Goal: Information Seeking & Learning: Check status

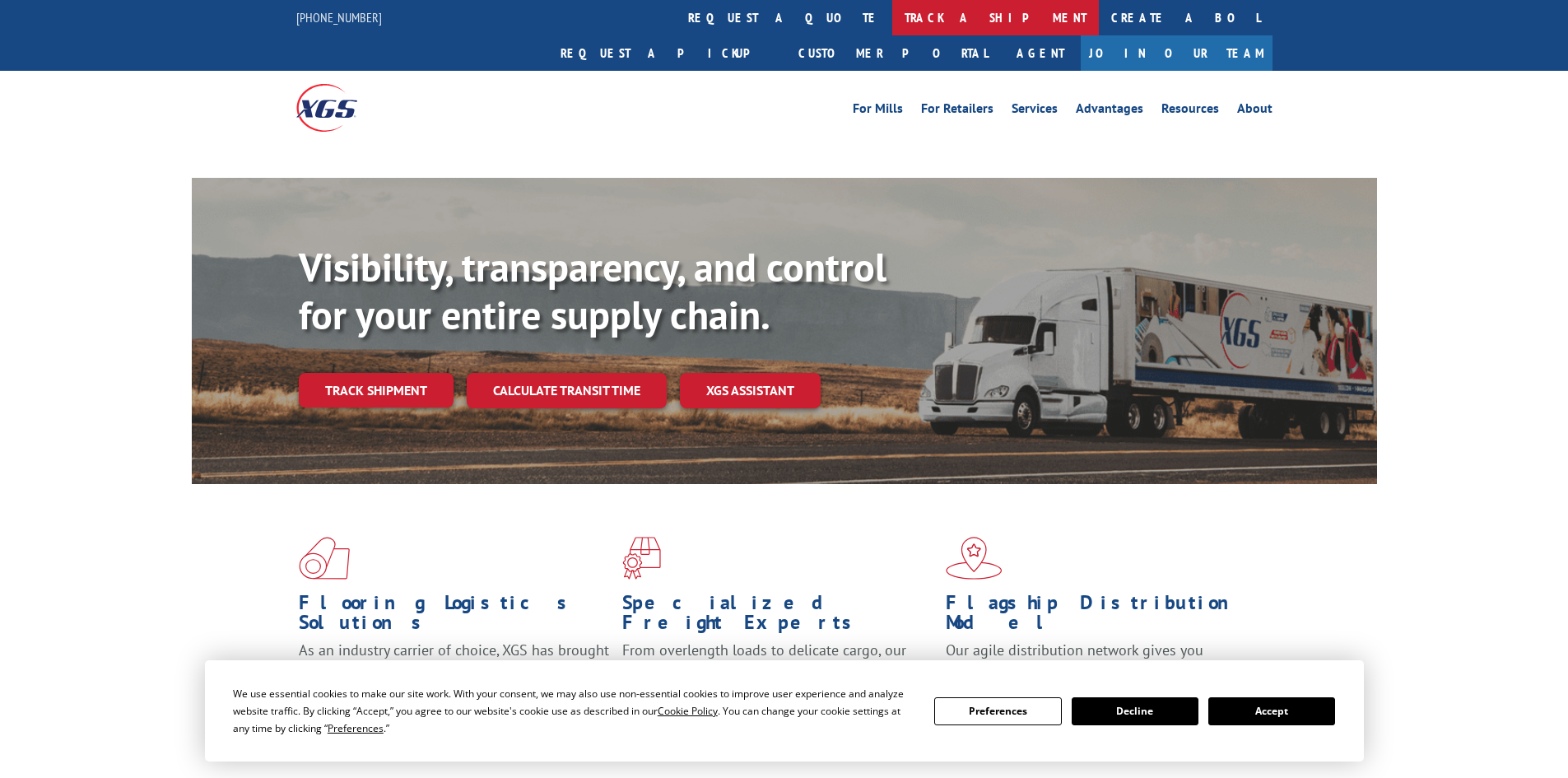
click at [892, 16] on link "track a shipment" at bounding box center [995, 17] width 207 height 36
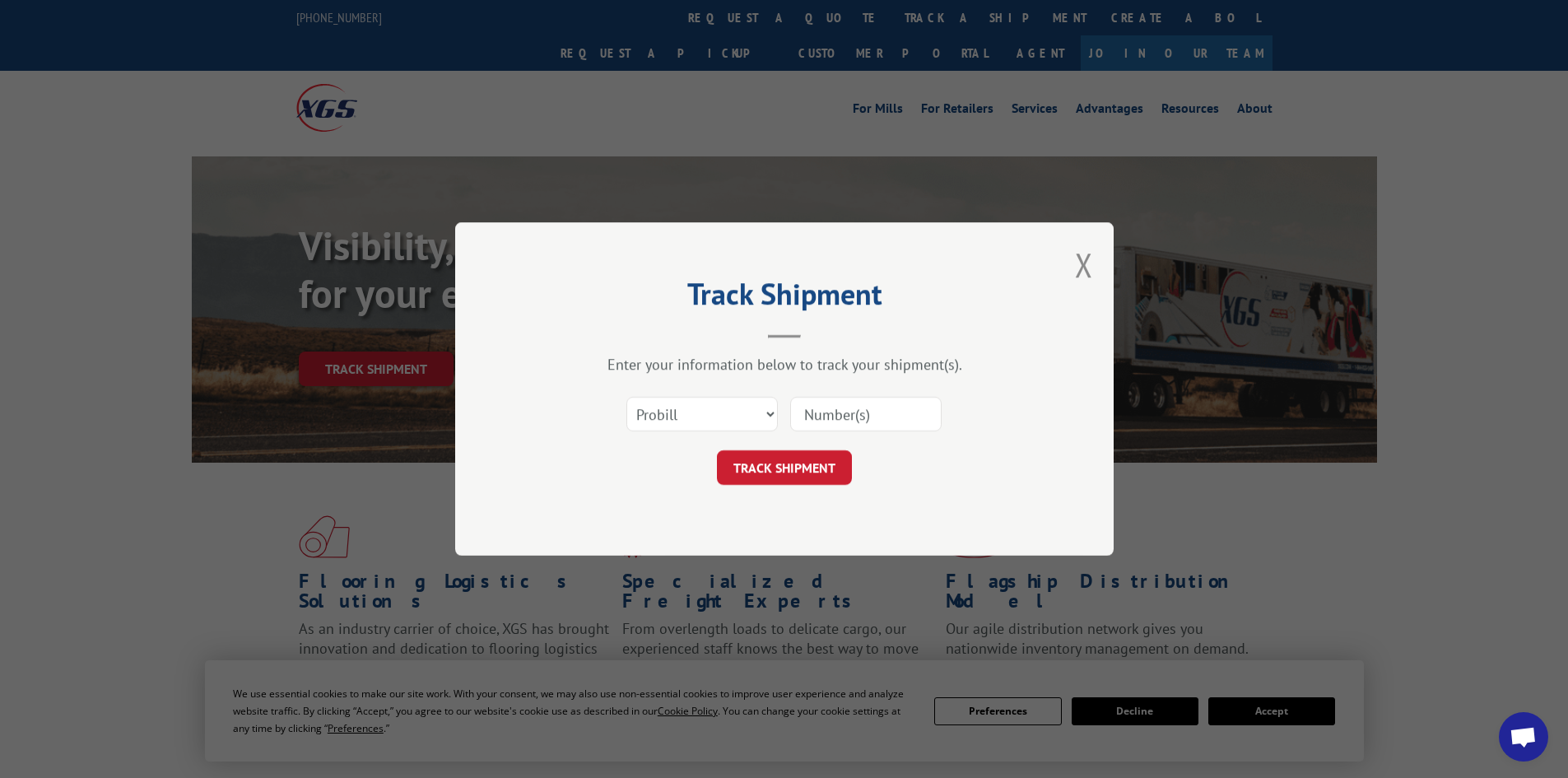
click at [849, 405] on input at bounding box center [866, 414] width 151 height 35
paste input "018740250926"
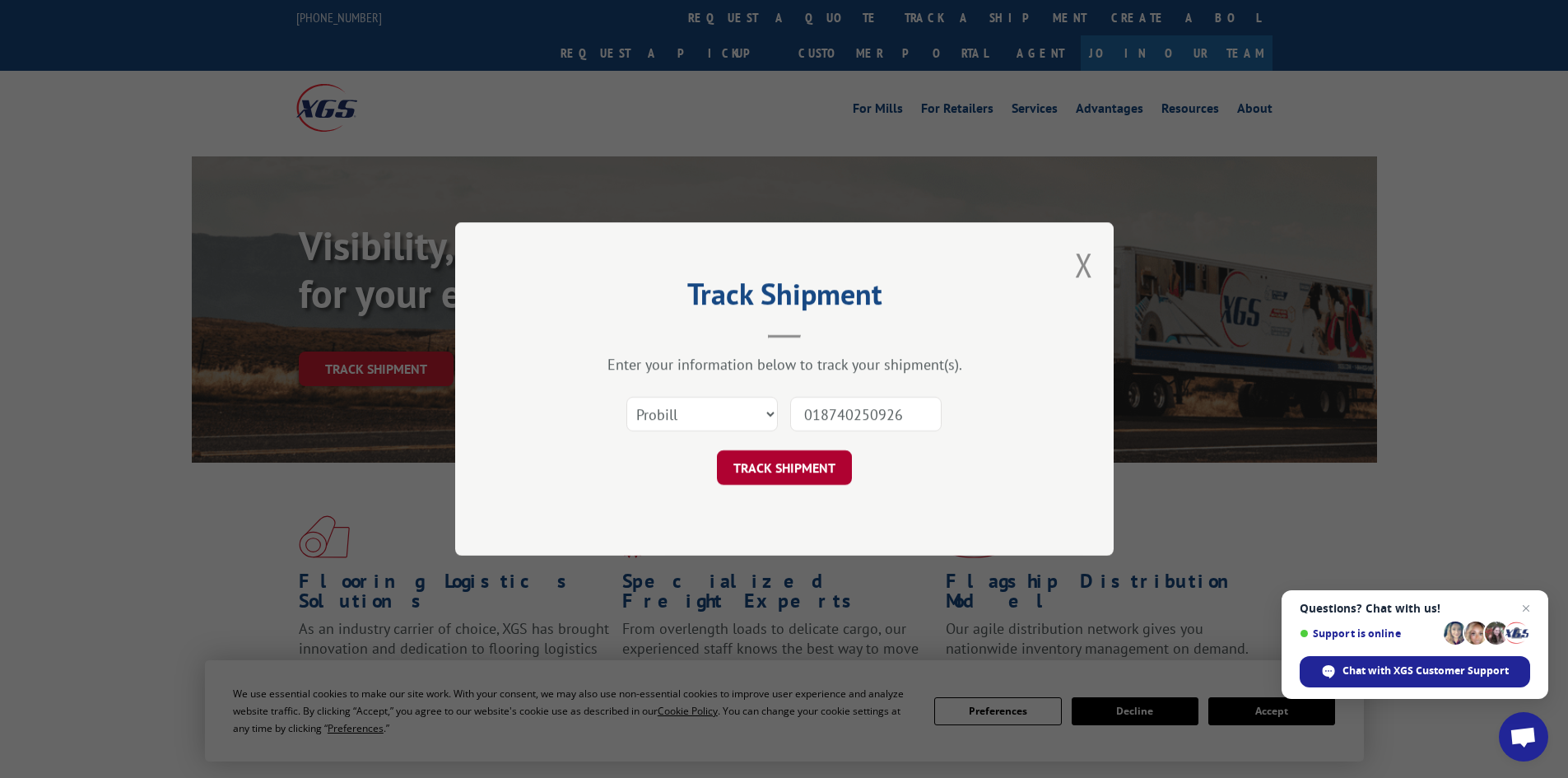
type input "018740250926"
click at [793, 463] on button "TRACK SHIPMENT" at bounding box center [784, 468] width 135 height 35
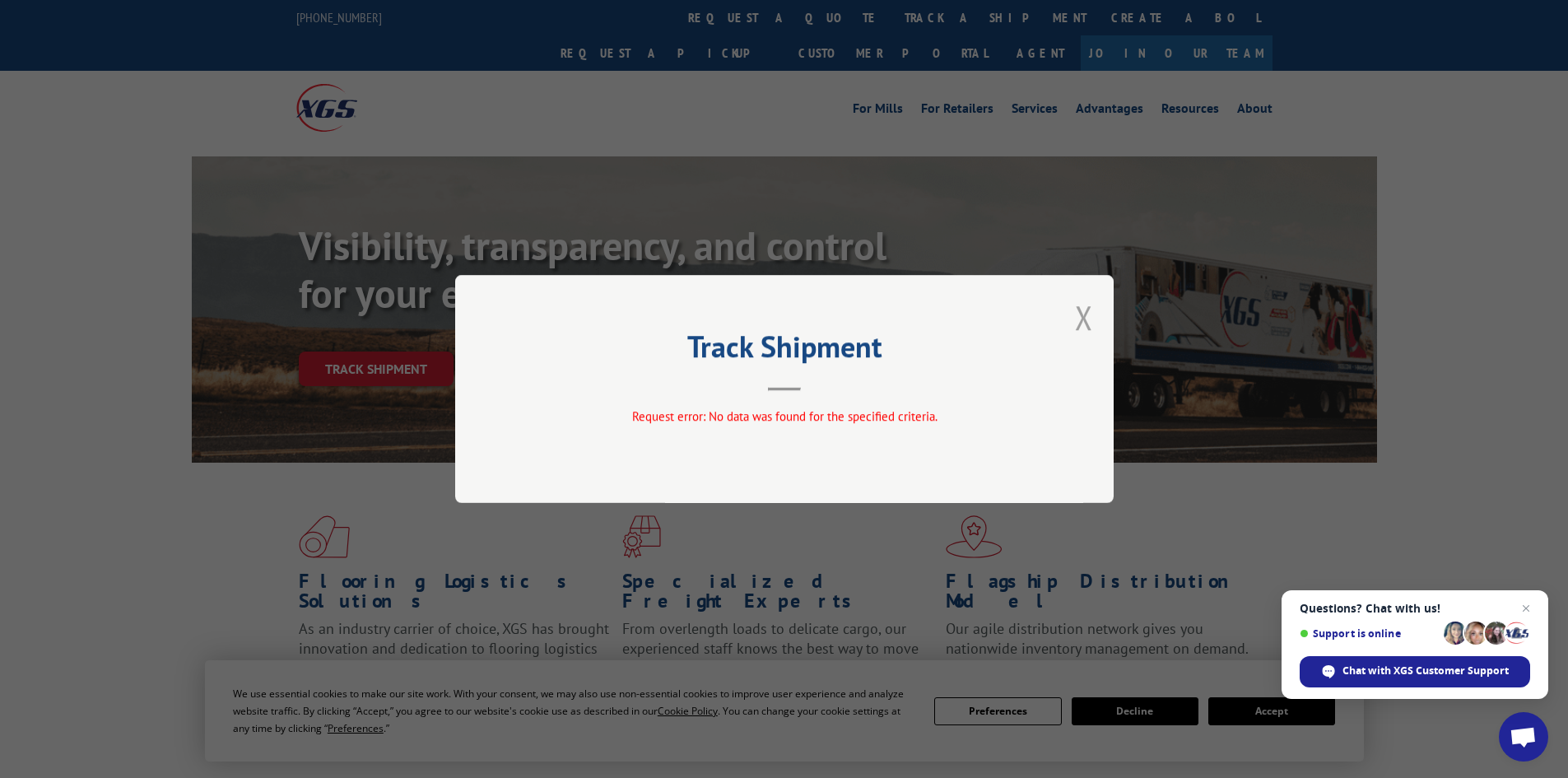
click at [1084, 319] on button "Close modal" at bounding box center [1084, 317] width 18 height 44
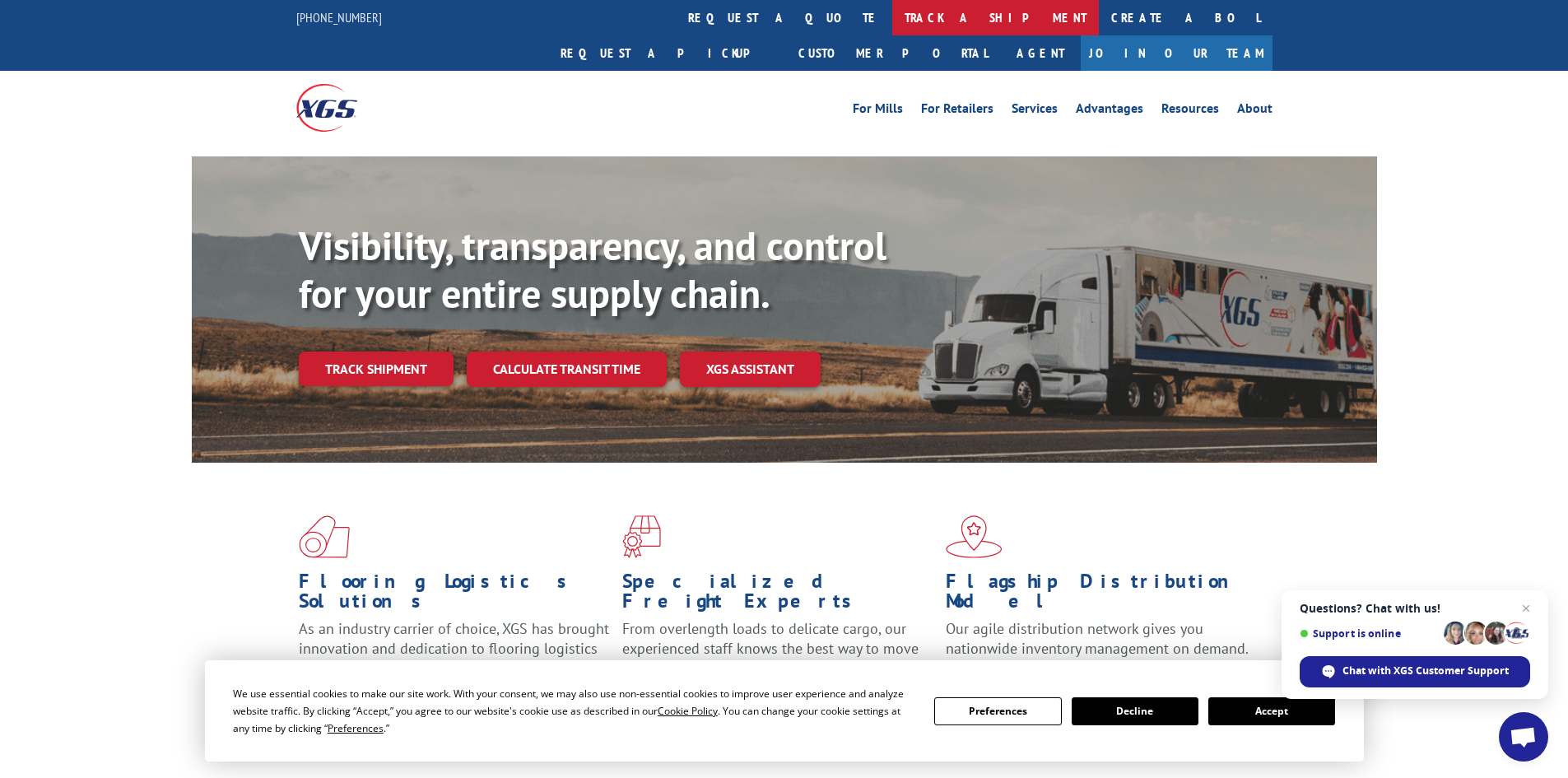
click at [892, 19] on link "track a shipment" at bounding box center [995, 17] width 207 height 36
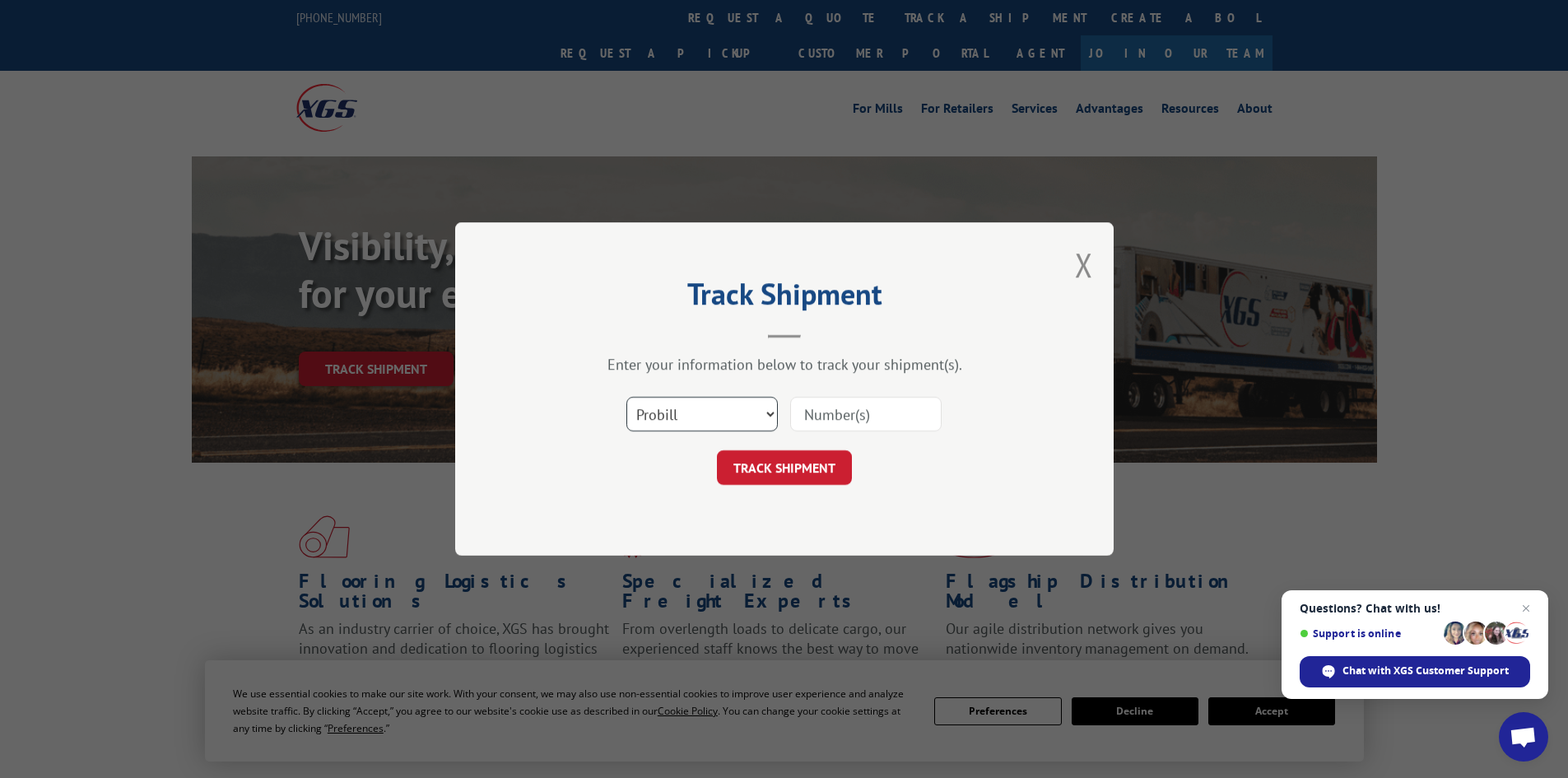
click at [750, 420] on select "Select category... Probill BOL PO" at bounding box center [702, 414] width 151 height 35
select select "po"
click at [626, 396] on select "Select category... Probill BOL PO" at bounding box center [702, 414] width 151 height 35
click at [824, 411] on input at bounding box center [866, 414] width 151 height 35
paste input "79524109"
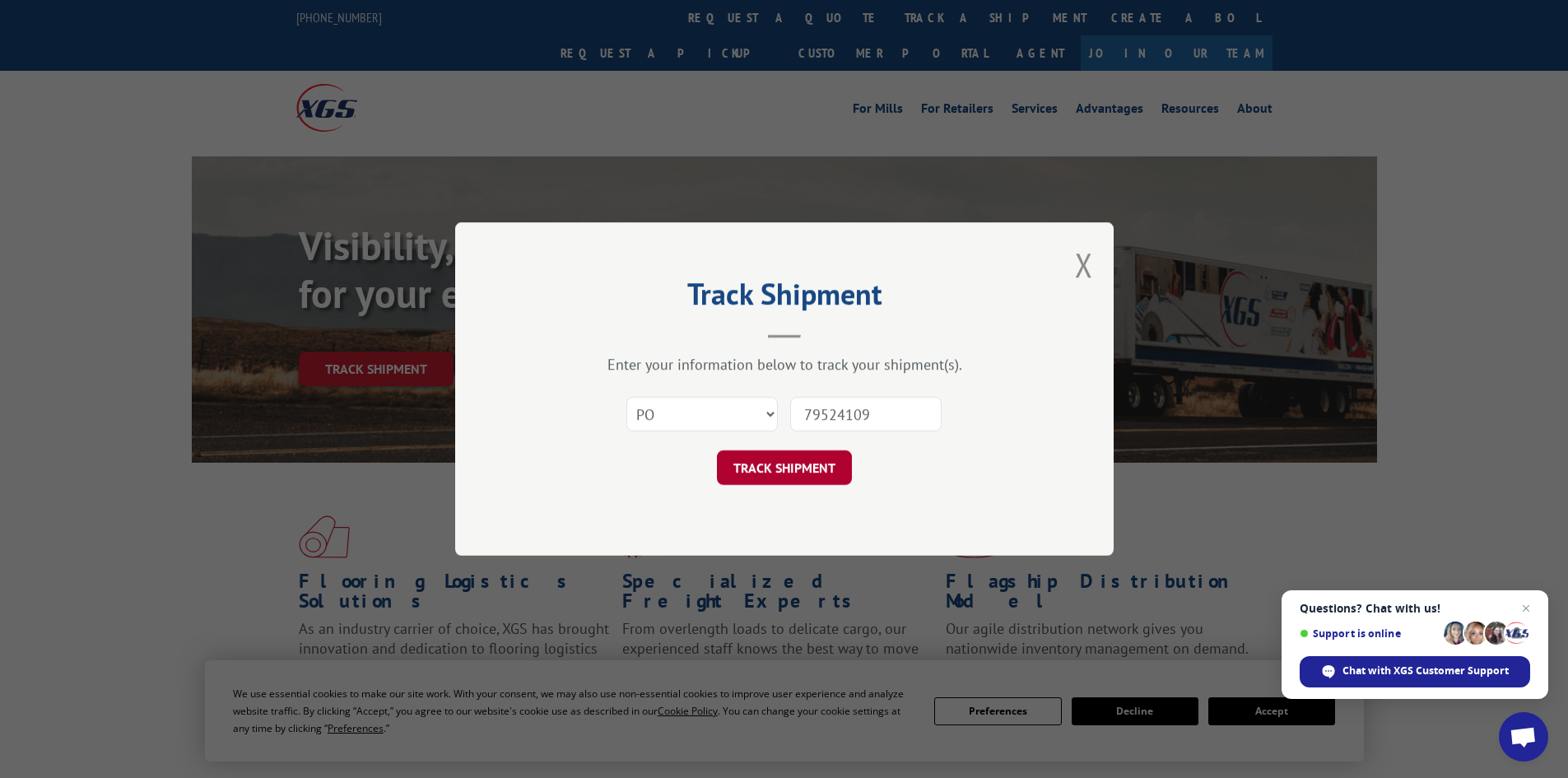
type input "79524109"
click at [802, 459] on button "TRACK SHIPMENT" at bounding box center [784, 468] width 135 height 35
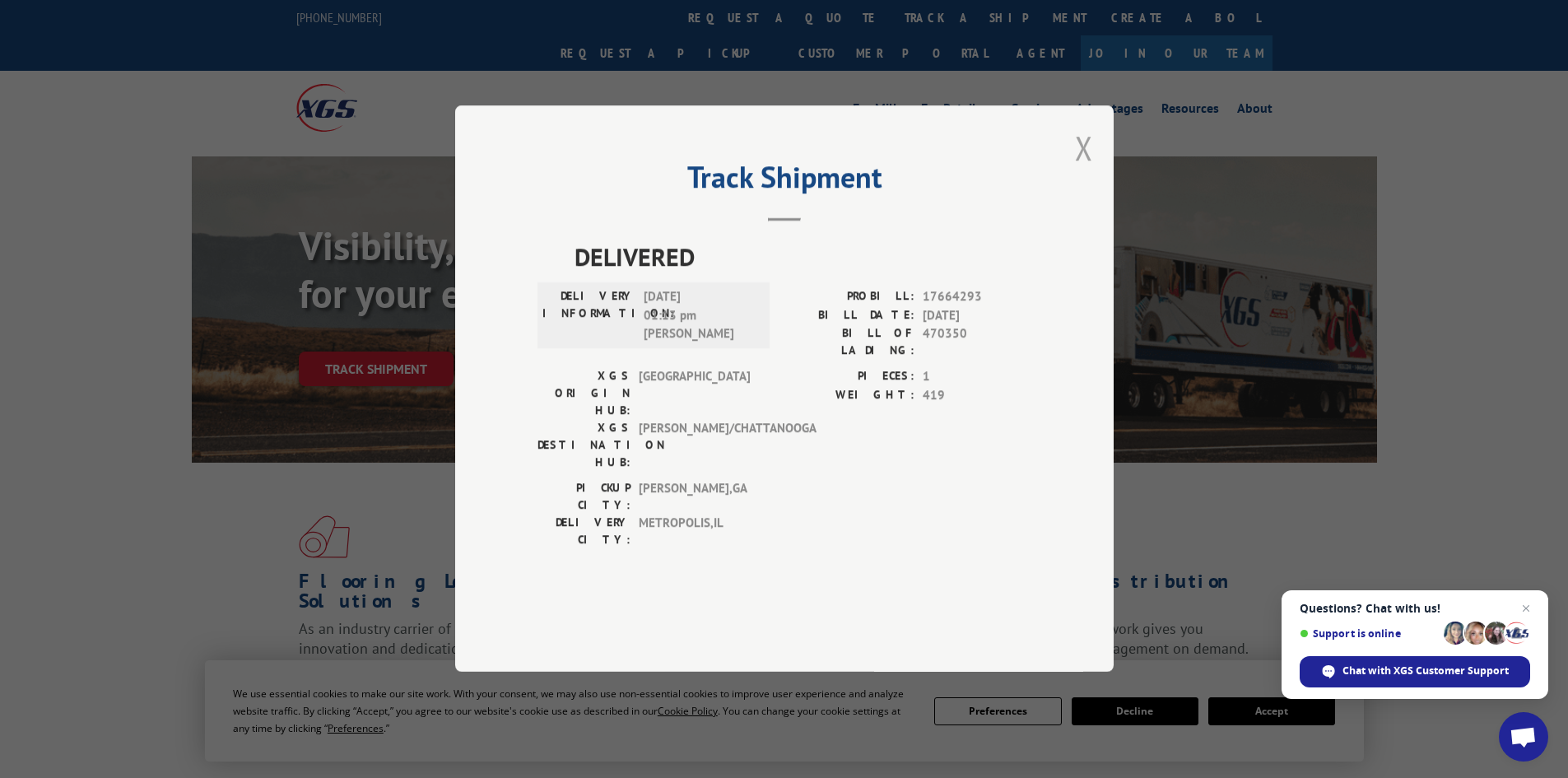
click at [1086, 170] on button "Close modal" at bounding box center [1084, 147] width 18 height 44
